Goal: Task Accomplishment & Management: Complete application form

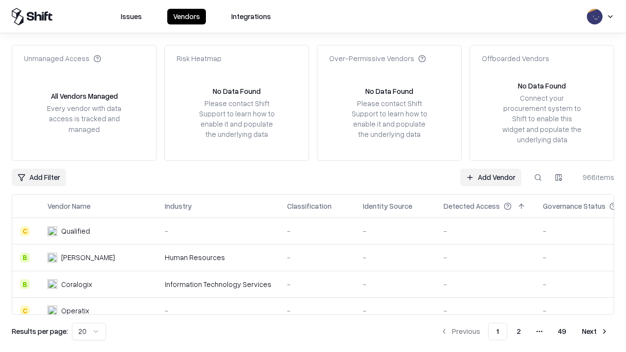
click at [491, 177] on link "Add Vendor" at bounding box center [490, 178] width 61 height 18
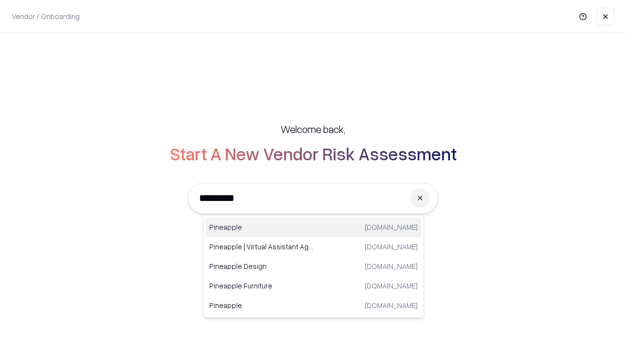
click at [314, 227] on div "Pineapple [DOMAIN_NAME]" at bounding box center [313, 228] width 216 height 20
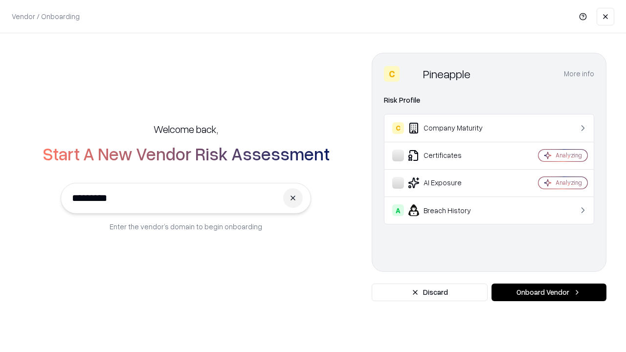
type input "*********"
click at [549, 292] on button "Onboard Vendor" at bounding box center [549, 293] width 115 height 18
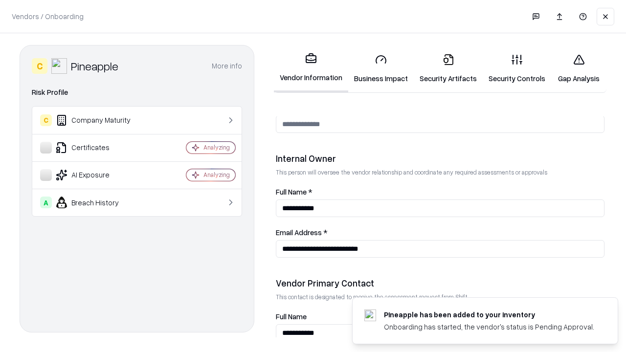
scroll to position [507, 0]
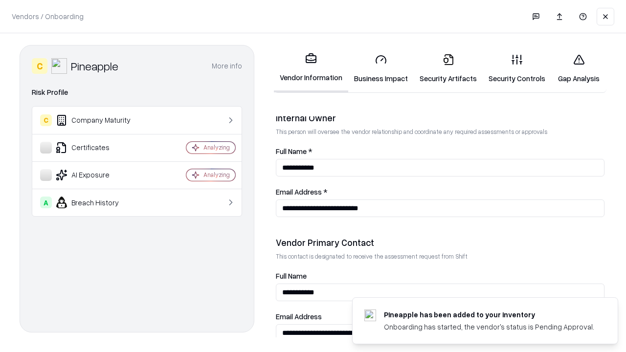
click at [448, 68] on link "Security Artifacts" at bounding box center [448, 68] width 69 height 45
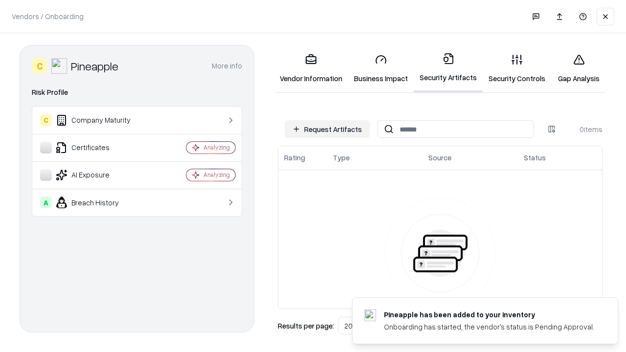
click at [327, 129] on button "Request Artifacts" at bounding box center [327, 129] width 85 height 18
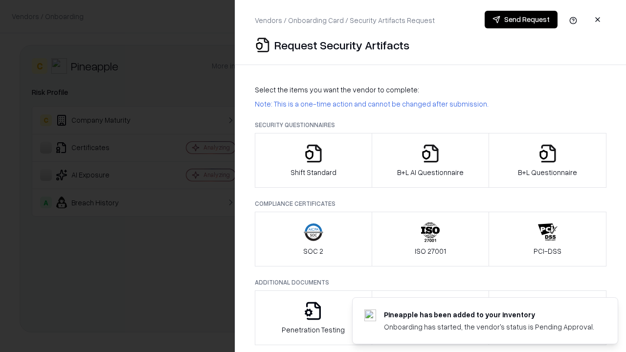
click at [547, 160] on icon "button" at bounding box center [548, 154] width 20 height 20
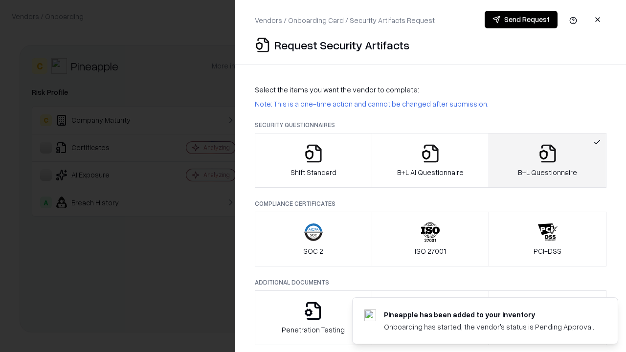
click at [430, 160] on icon "button" at bounding box center [431, 154] width 20 height 20
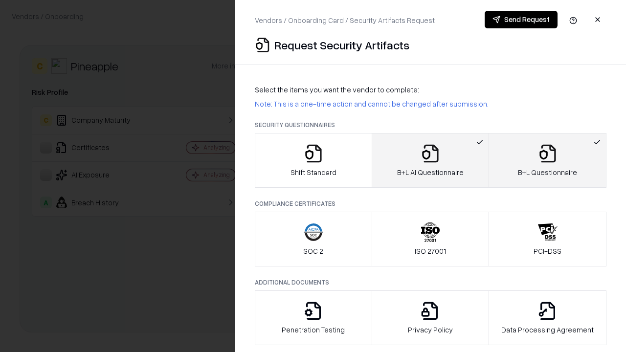
click at [521, 20] on button "Send Request" at bounding box center [521, 20] width 73 height 18
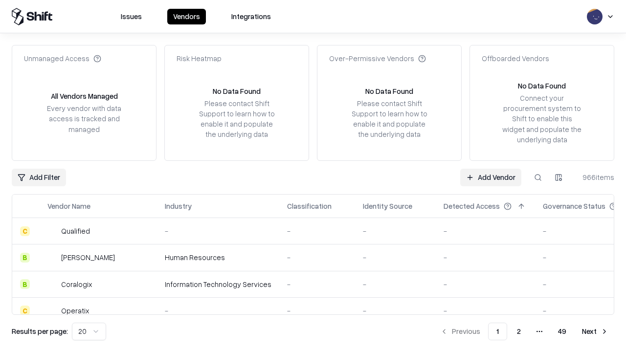
click at [538, 177] on button at bounding box center [538, 178] width 18 height 18
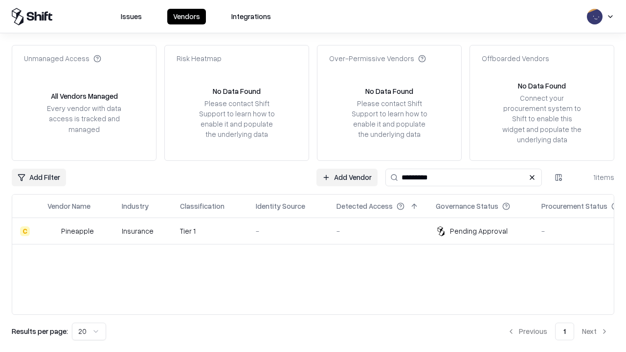
type input "*********"
click at [319, 231] on div "-" at bounding box center [288, 231] width 65 height 10
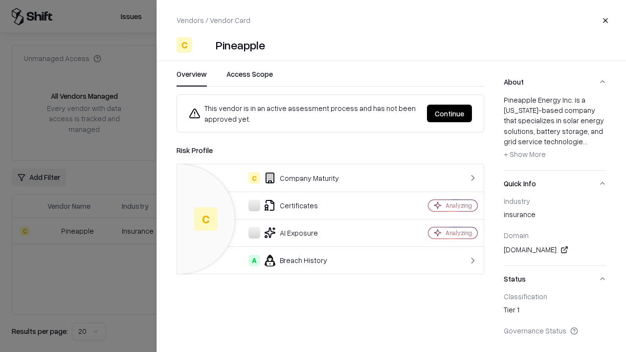
click at [450, 113] on button "Continue" at bounding box center [449, 114] width 45 height 18
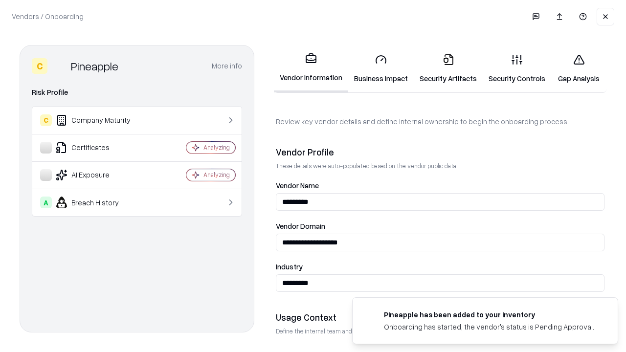
click at [448, 68] on link "Security Artifacts" at bounding box center [448, 68] width 69 height 45
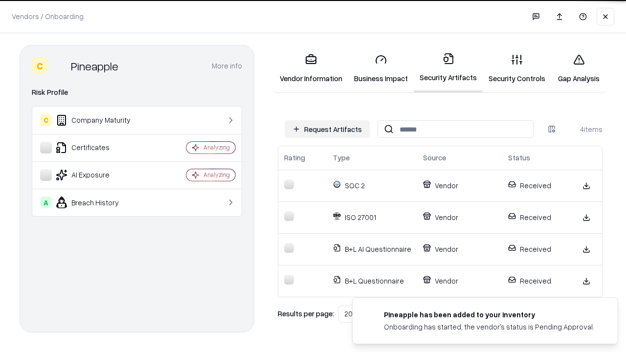
click at [579, 68] on link "Gap Analysis" at bounding box center [578, 68] width 55 height 45
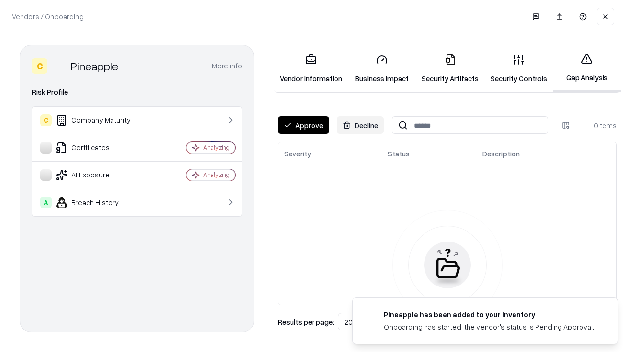
click at [303, 125] on button "Approve" at bounding box center [303, 125] width 51 height 18
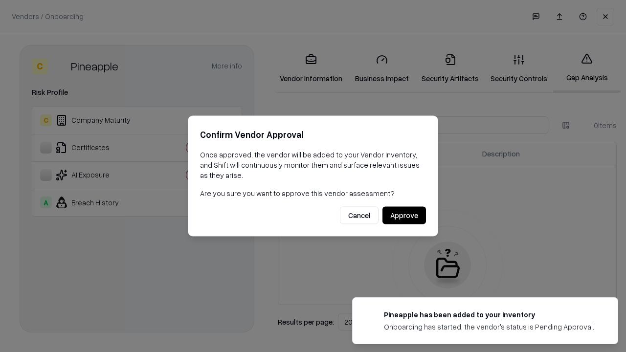
click at [404, 215] on button "Approve" at bounding box center [404, 216] width 44 height 18
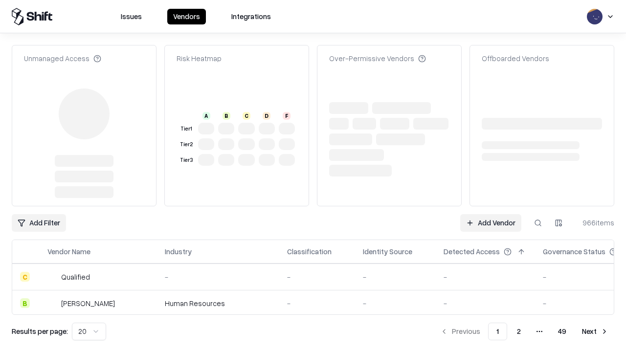
type input "*********"
click at [491, 214] on link "Add Vendor" at bounding box center [490, 223] width 61 height 18
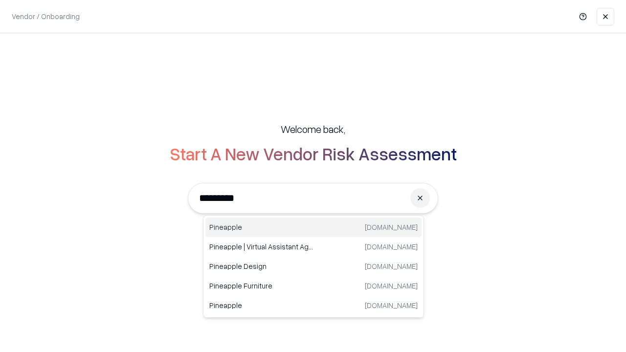
click at [314, 227] on div "Pineapple [DOMAIN_NAME]" at bounding box center [313, 228] width 216 height 20
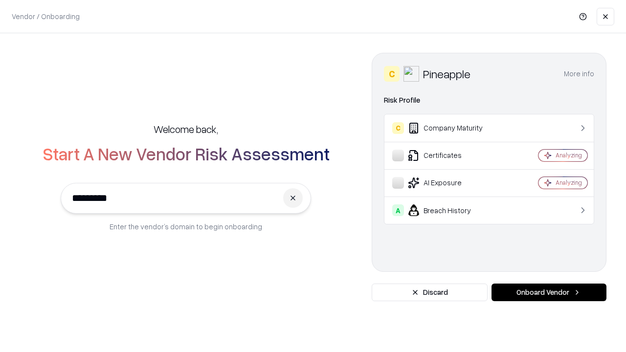
type input "*********"
click at [549, 292] on button "Onboard Vendor" at bounding box center [549, 293] width 115 height 18
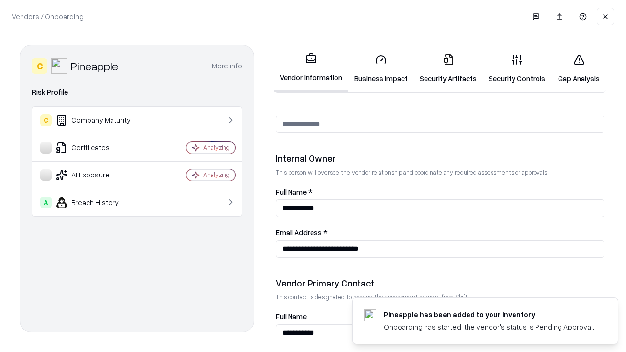
scroll to position [507, 0]
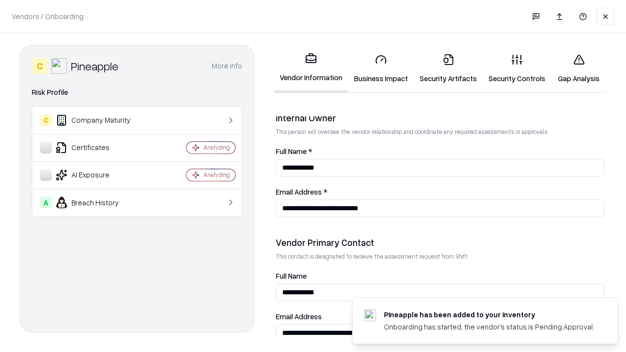
click at [579, 68] on link "Gap Analysis" at bounding box center [578, 68] width 55 height 45
